Goal: Transaction & Acquisition: Purchase product/service

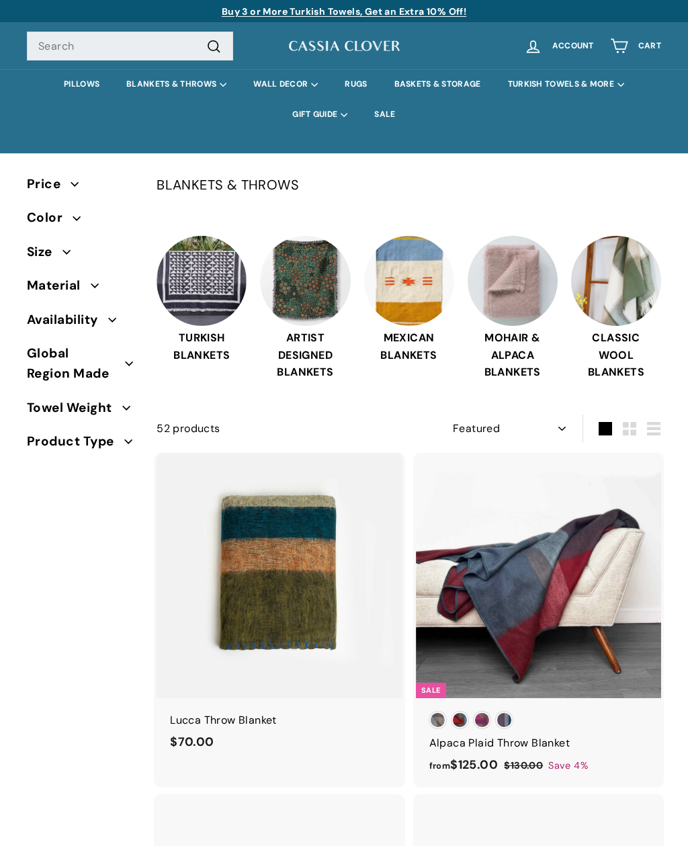
select select "manual"
click at [81, 91] on link "PILLOWS" at bounding box center [81, 84] width 63 height 30
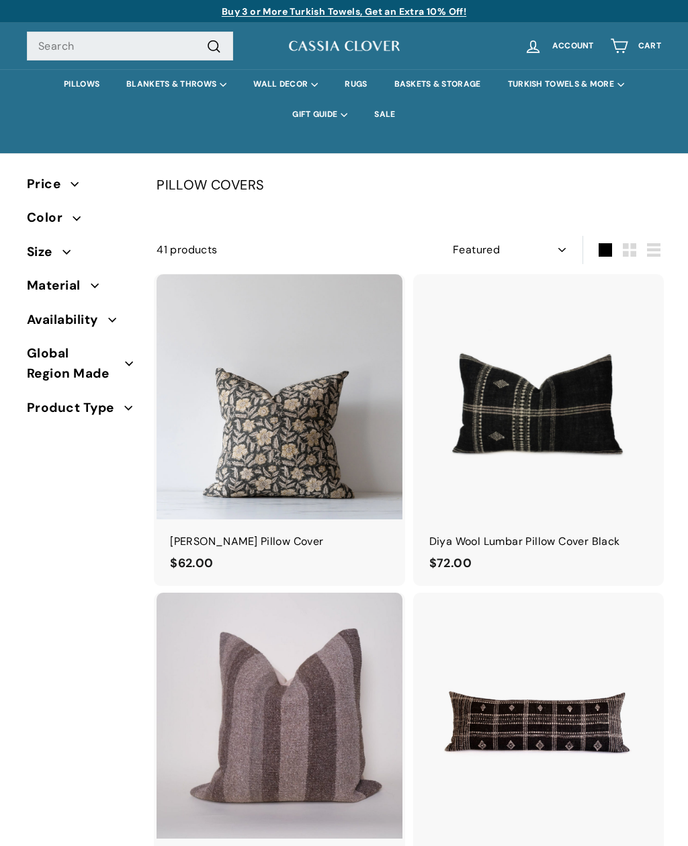
select select "manual"
click at [313, 451] on img at bounding box center [279, 396] width 245 height 245
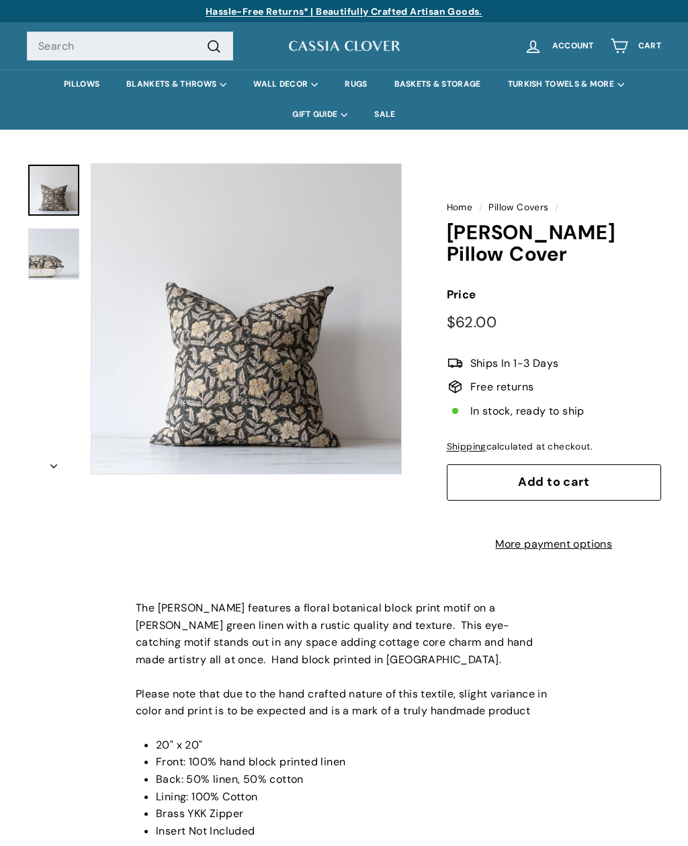
click at [254, 389] on button "Zoom" at bounding box center [246, 319] width 310 height 310
